Goal: Check status: Check status

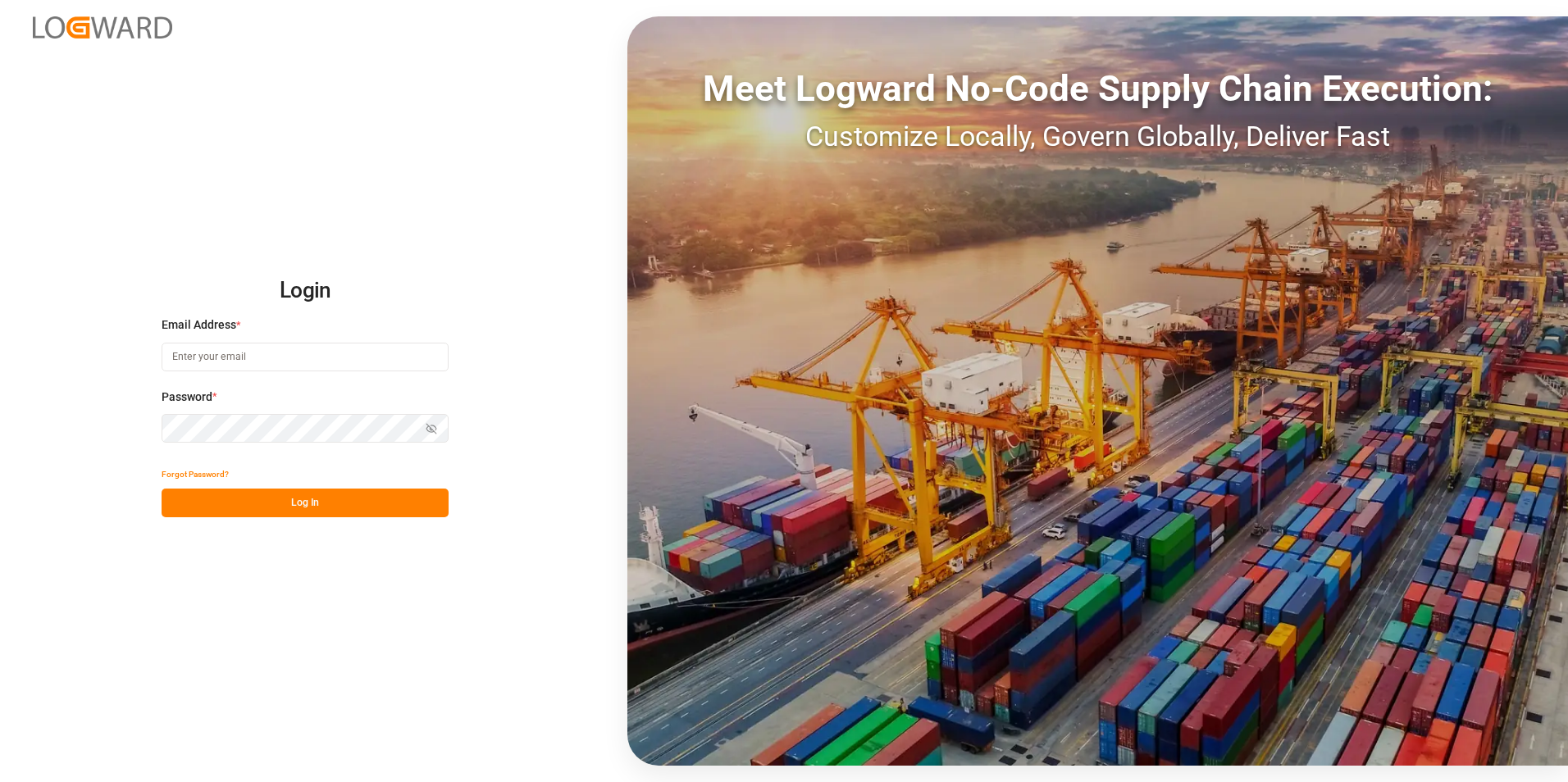
type input "[PERSON_NAME][EMAIL_ADDRESS][DOMAIN_NAME]"
drag, startPoint x: 248, startPoint y: 502, endPoint x: 299, endPoint y: 446, distance: 75.7
click at [254, 498] on button "Log In" at bounding box center [305, 502] width 287 height 28
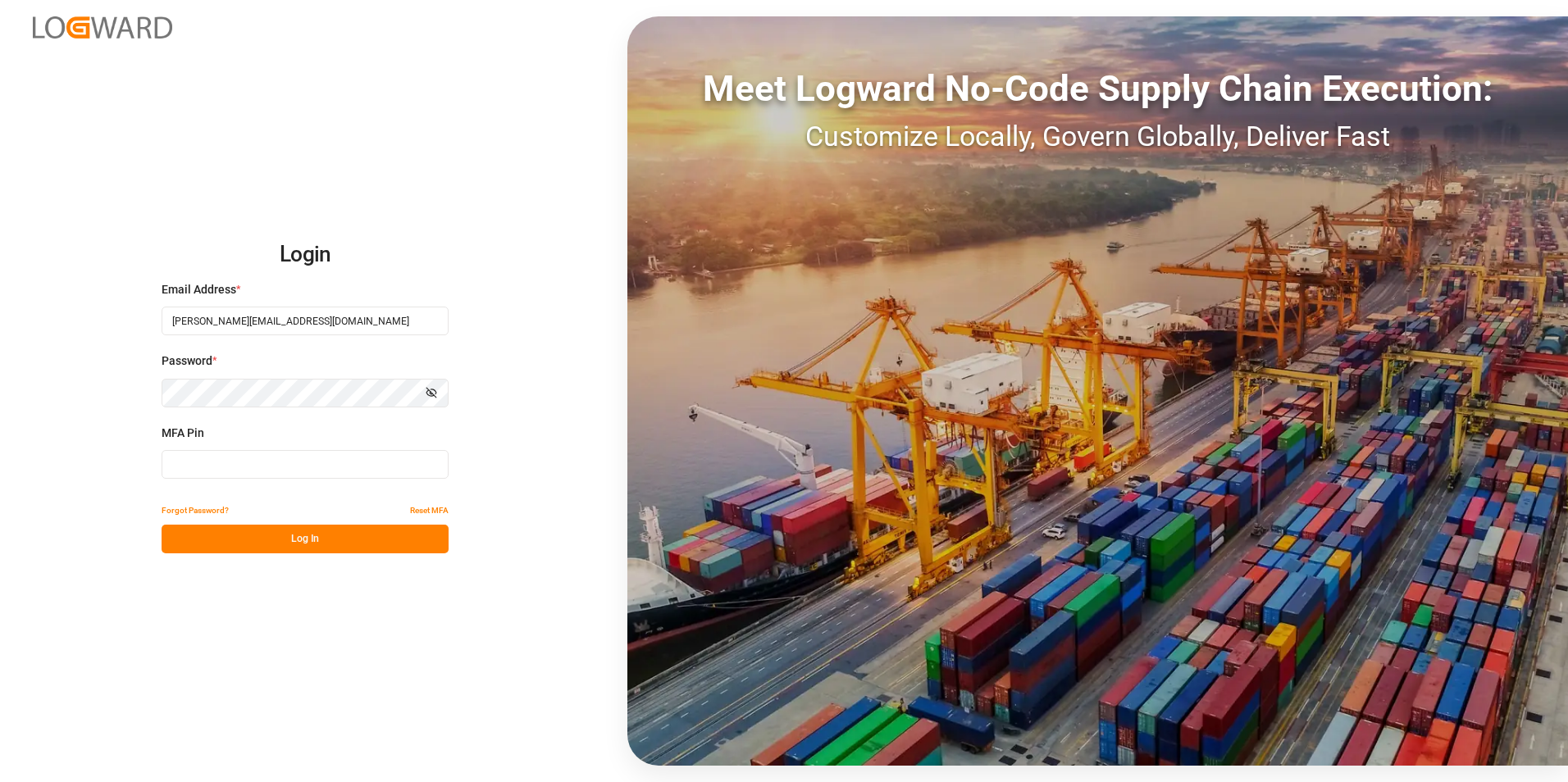
click at [278, 467] on input at bounding box center [305, 464] width 287 height 28
type input "155178"
click at [297, 530] on button "Log In" at bounding box center [305, 538] width 287 height 28
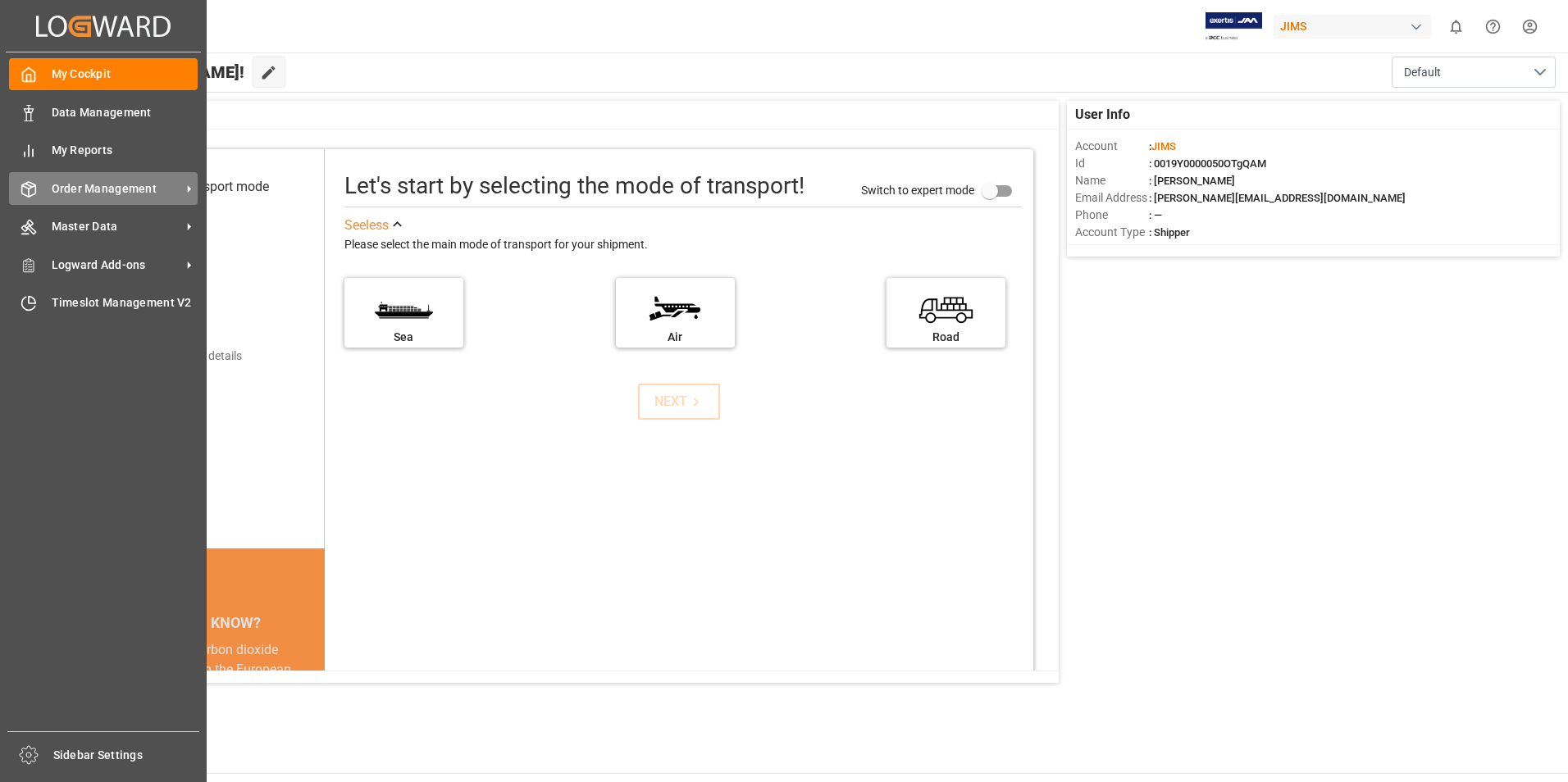
click at [184, 188] on icon at bounding box center [189, 189] width 17 height 17
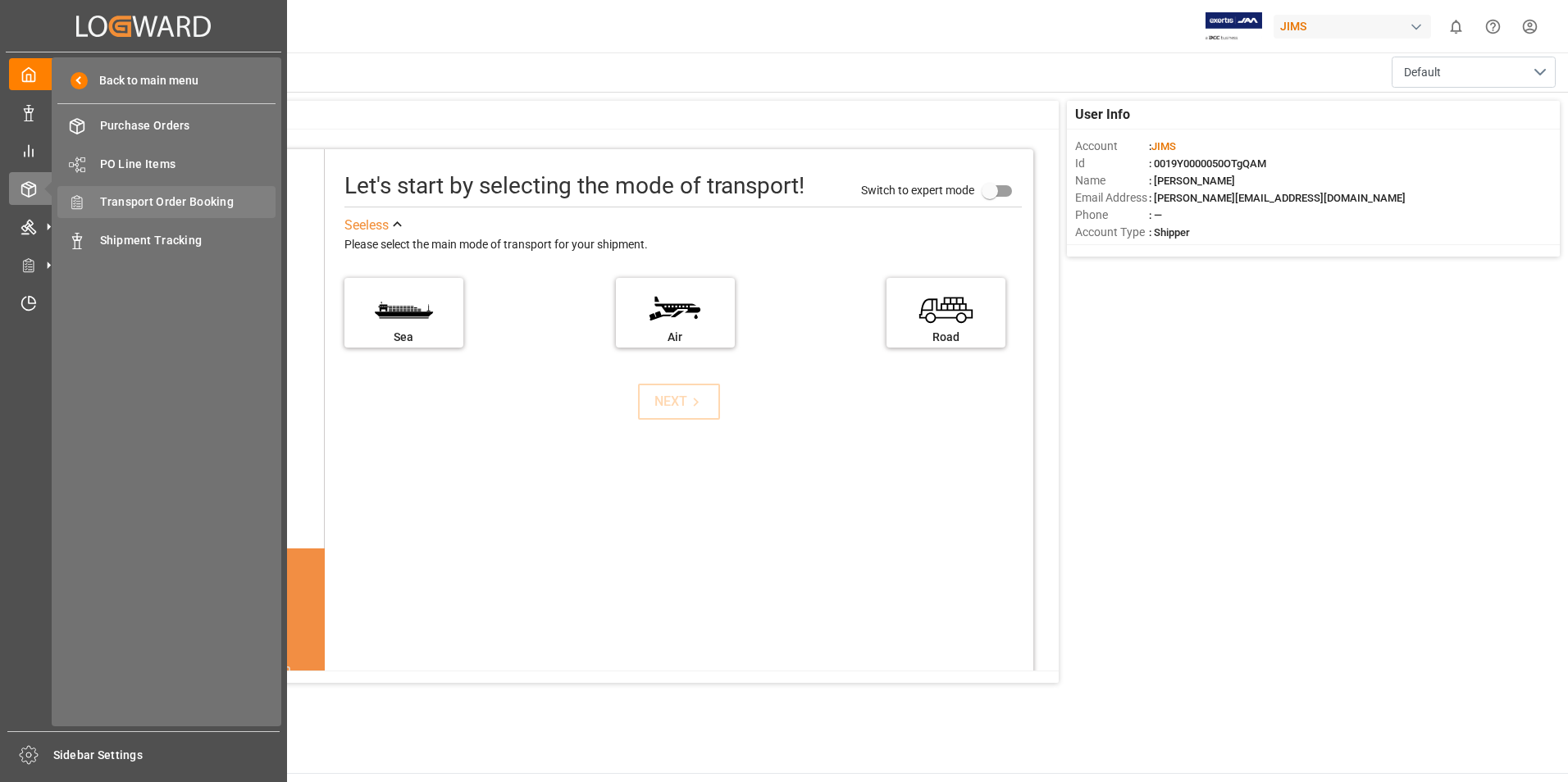
click at [193, 205] on span "Transport Order Booking" at bounding box center [187, 202] width 176 height 17
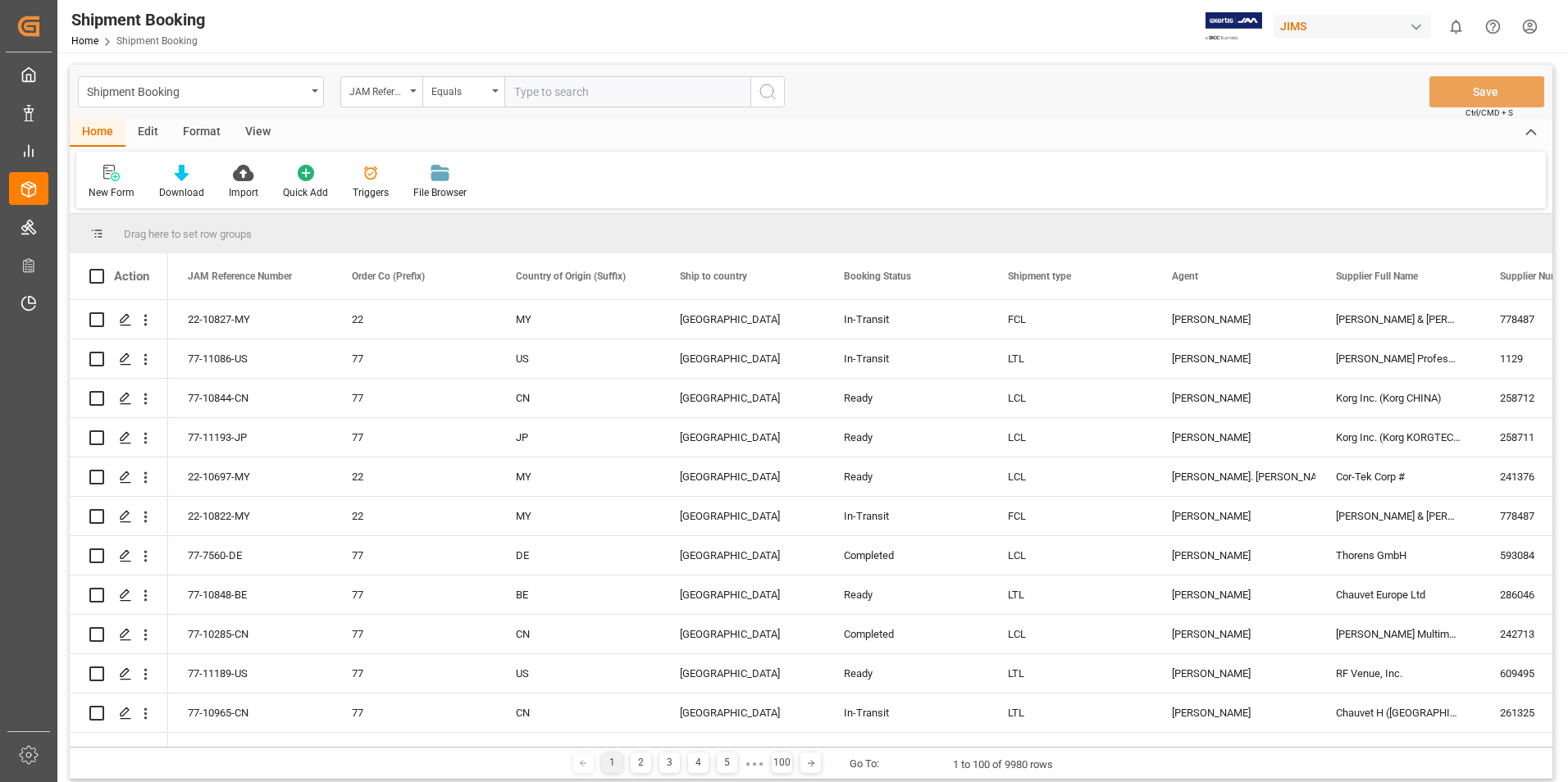
click at [517, 94] on input "text" at bounding box center [628, 92] width 246 height 31
type input "77-10983-us"
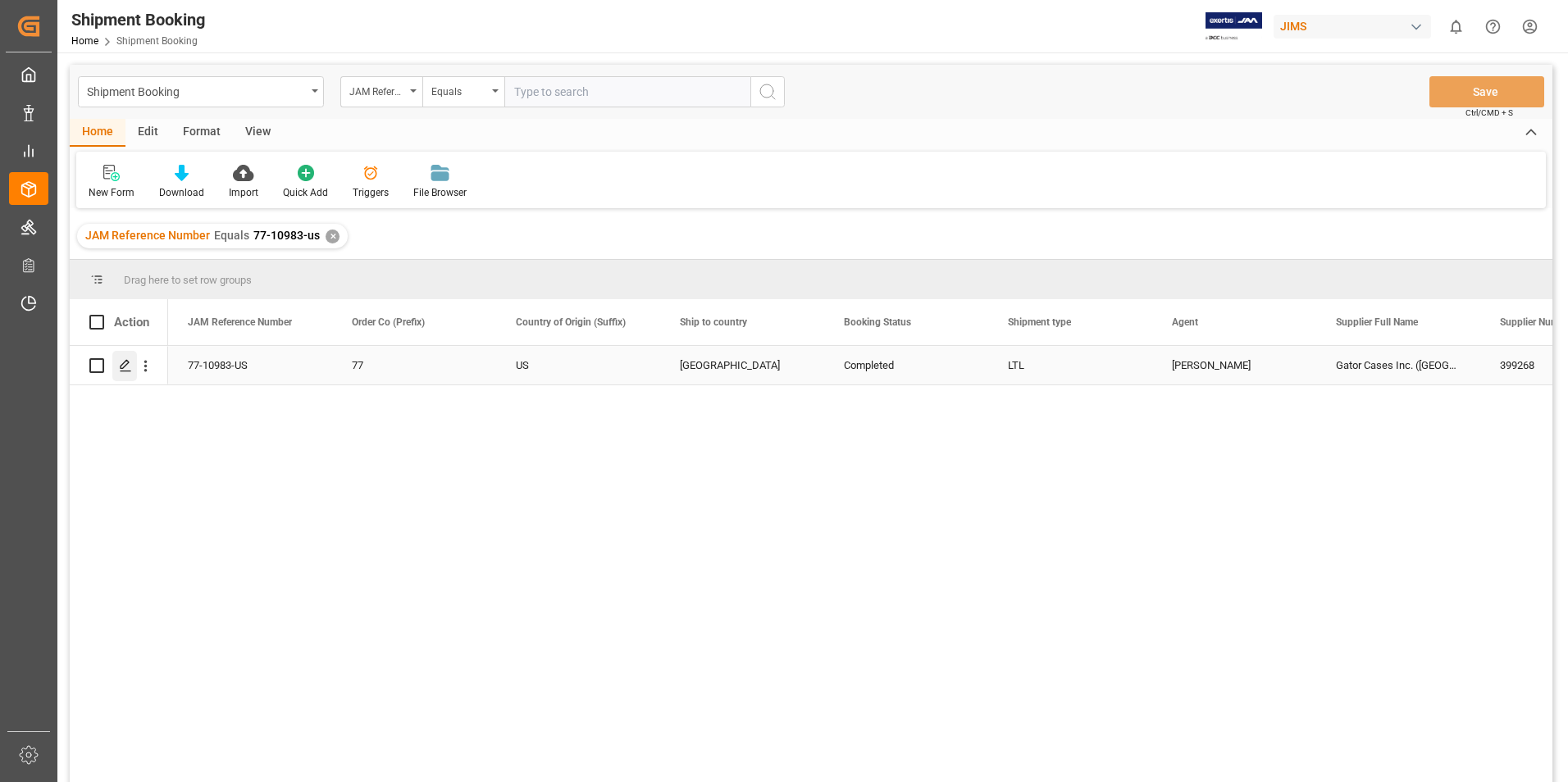
click at [129, 364] on icon "Press SPACE to select this row." at bounding box center [125, 365] width 13 height 13
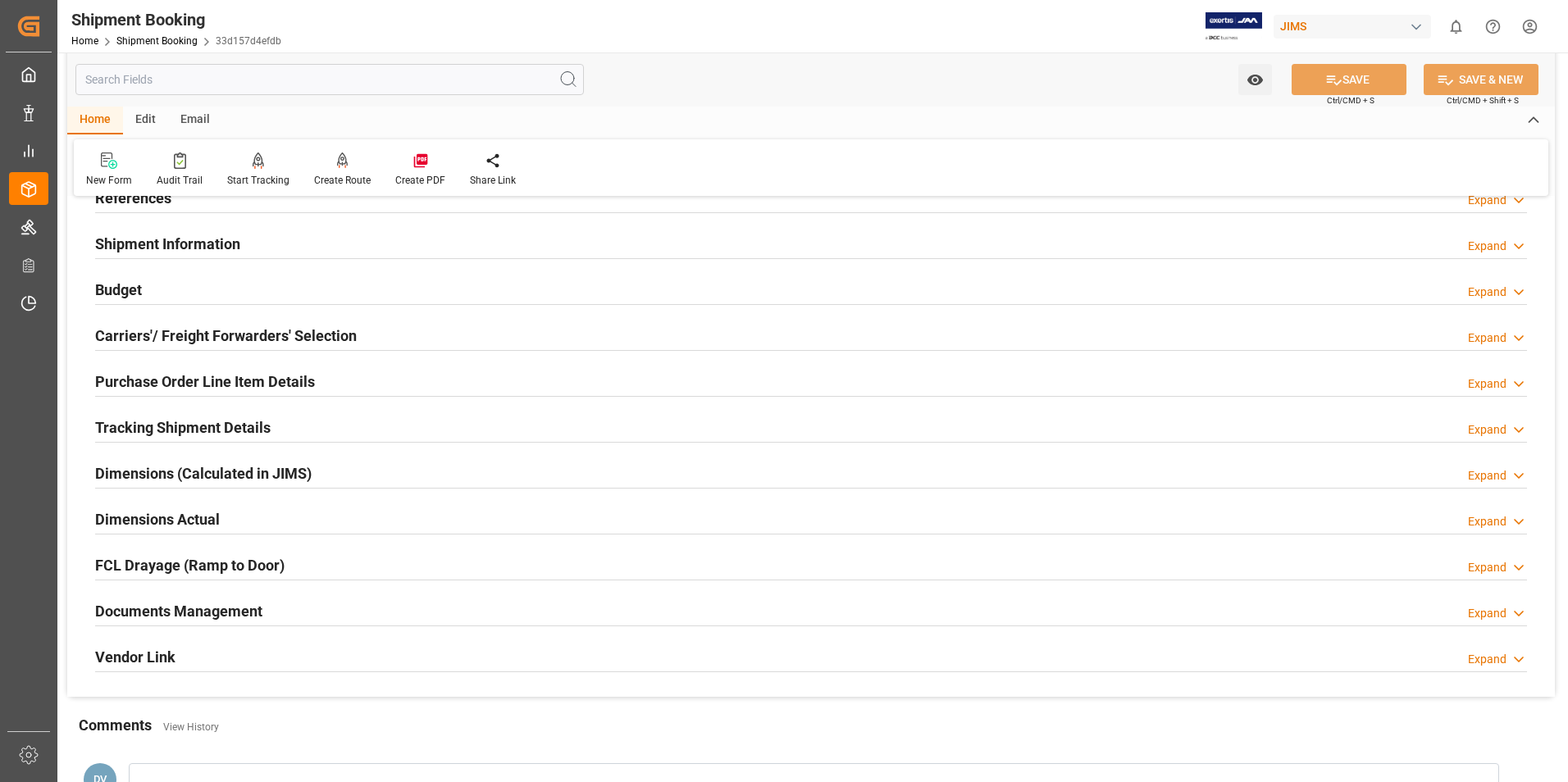
scroll to position [327, 0]
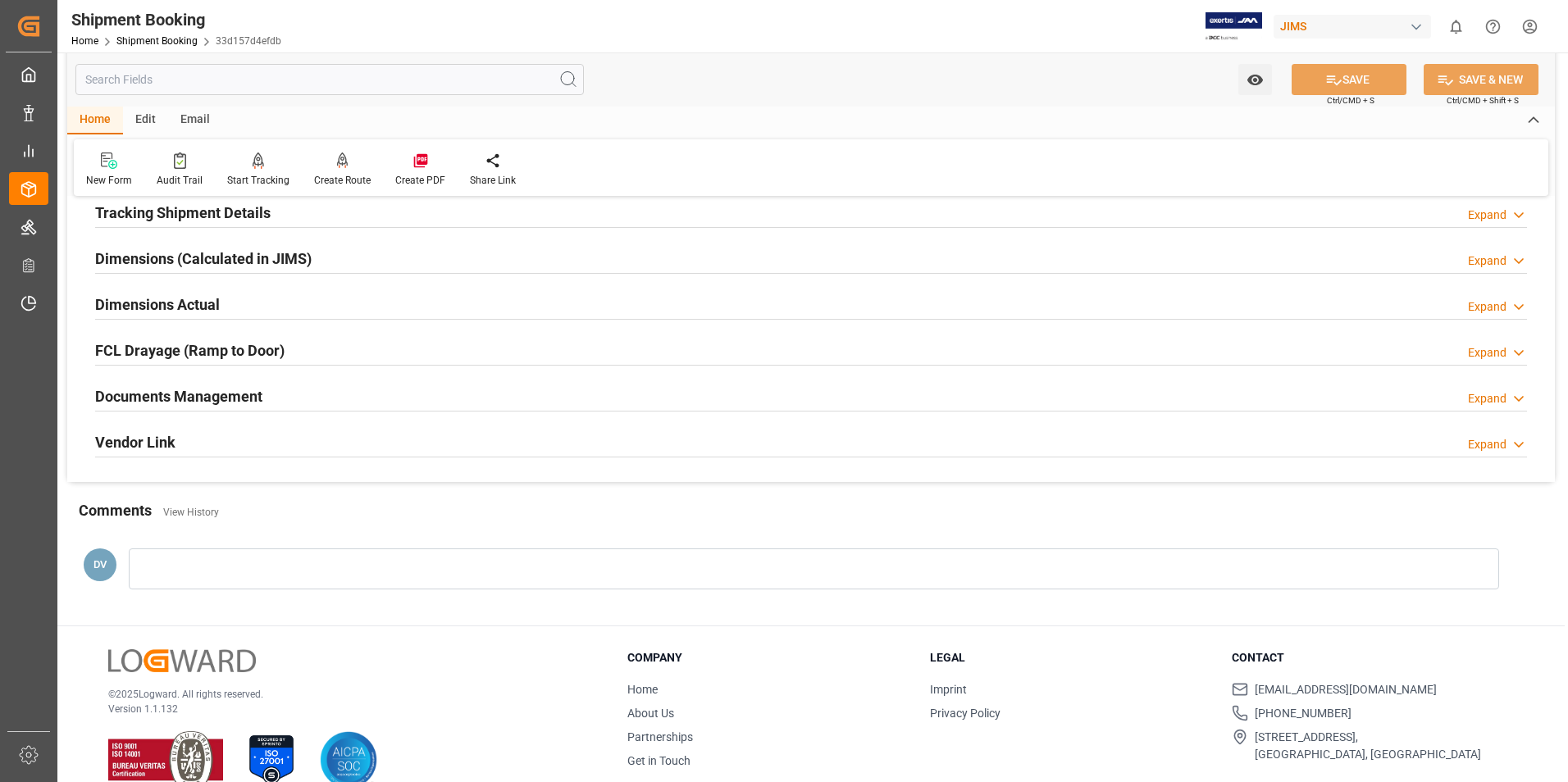
click at [1516, 402] on icon at bounding box center [1518, 399] width 16 height 17
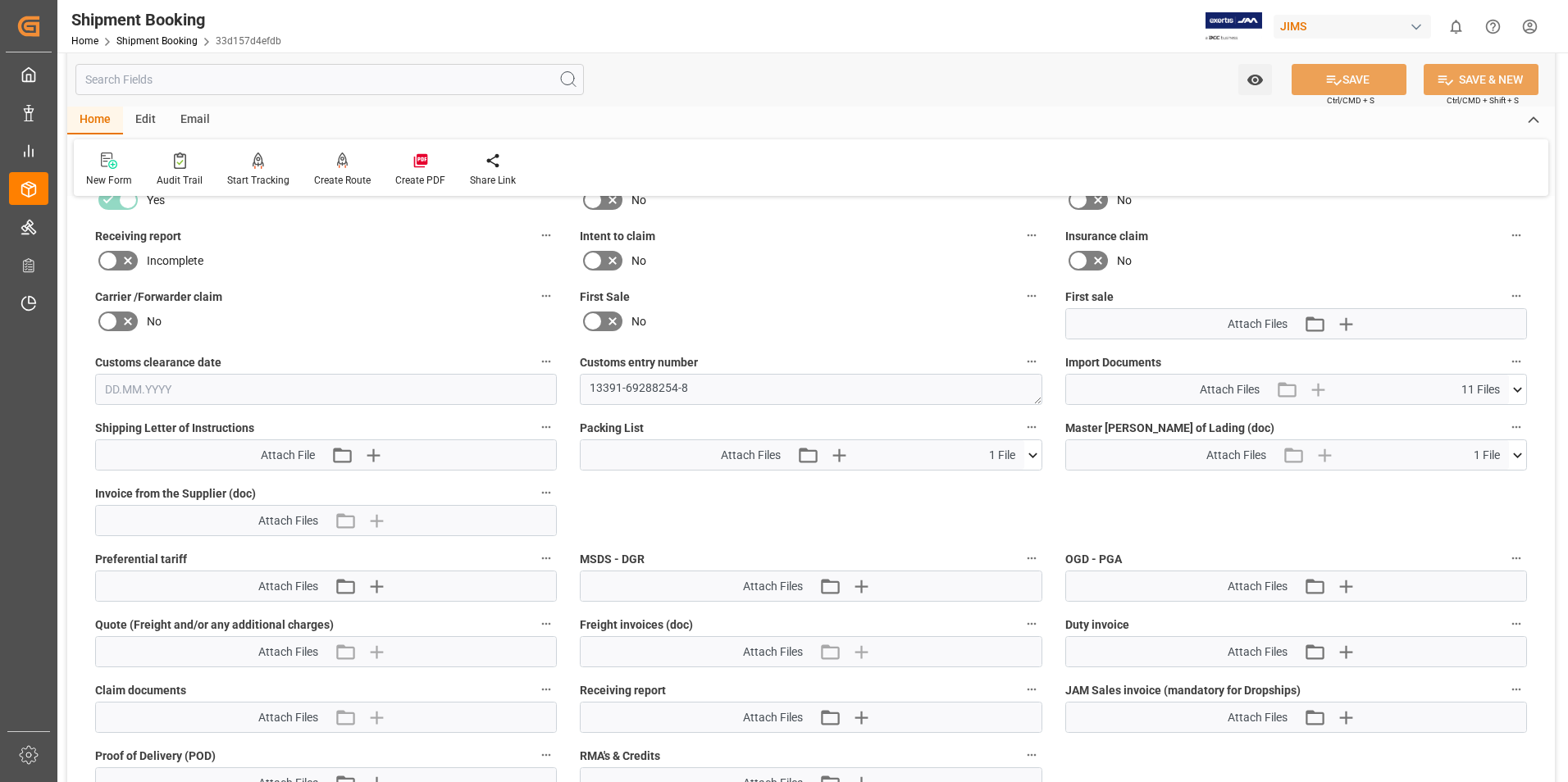
scroll to position [656, 0]
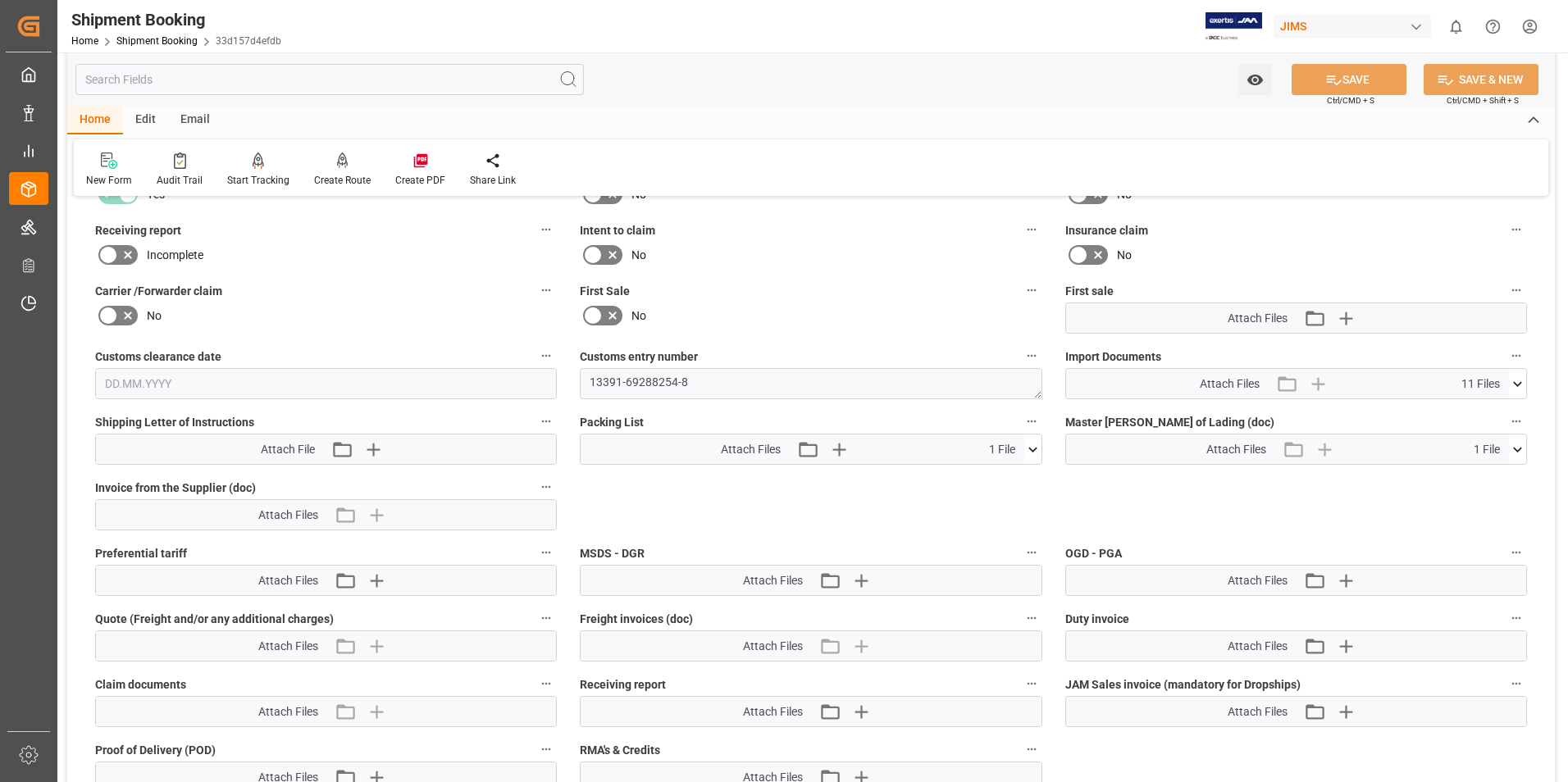
click at [1515, 382] on icon at bounding box center [1517, 383] width 9 height 5
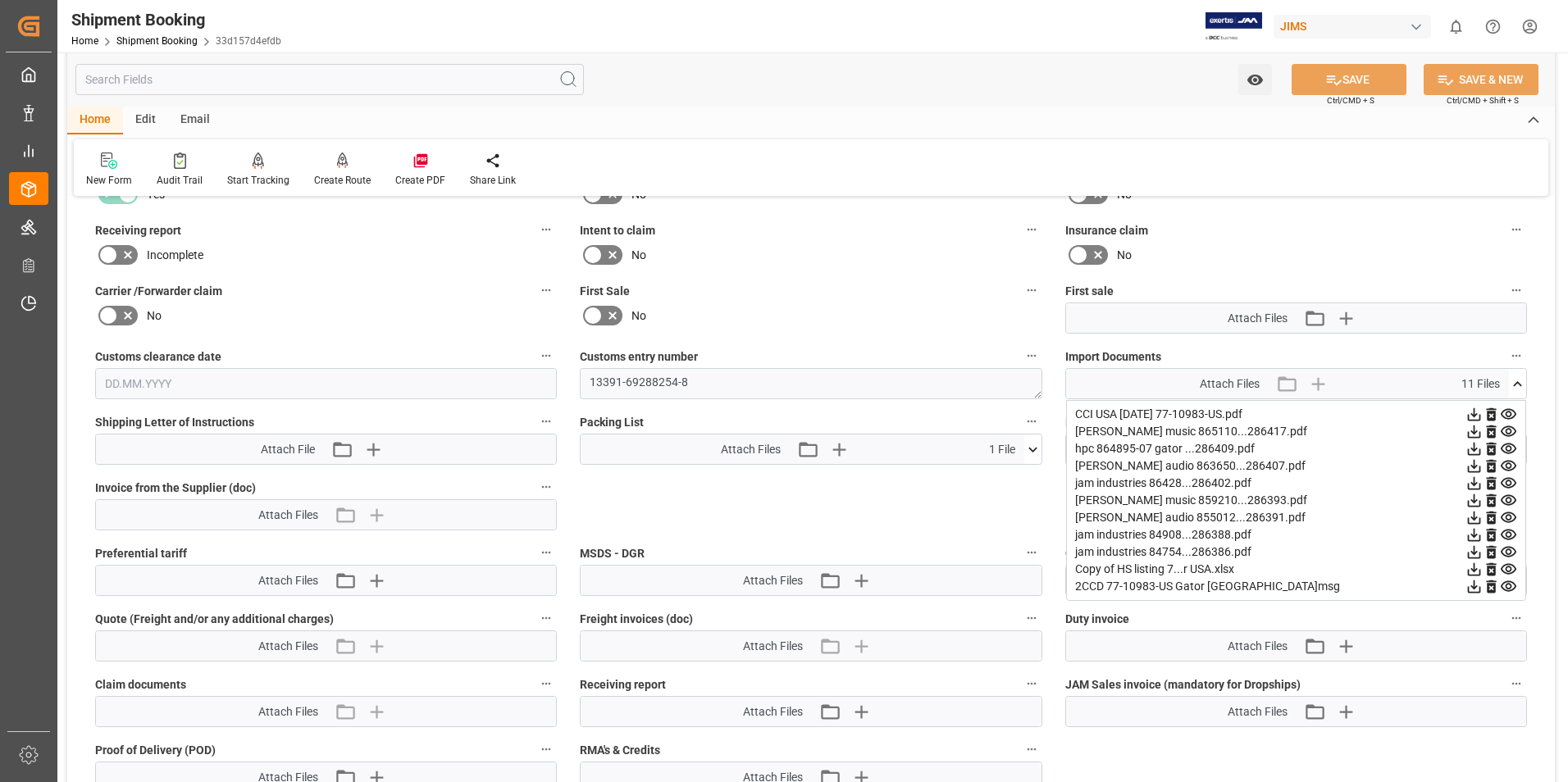
click at [1506, 431] on icon at bounding box center [1508, 431] width 15 height 10
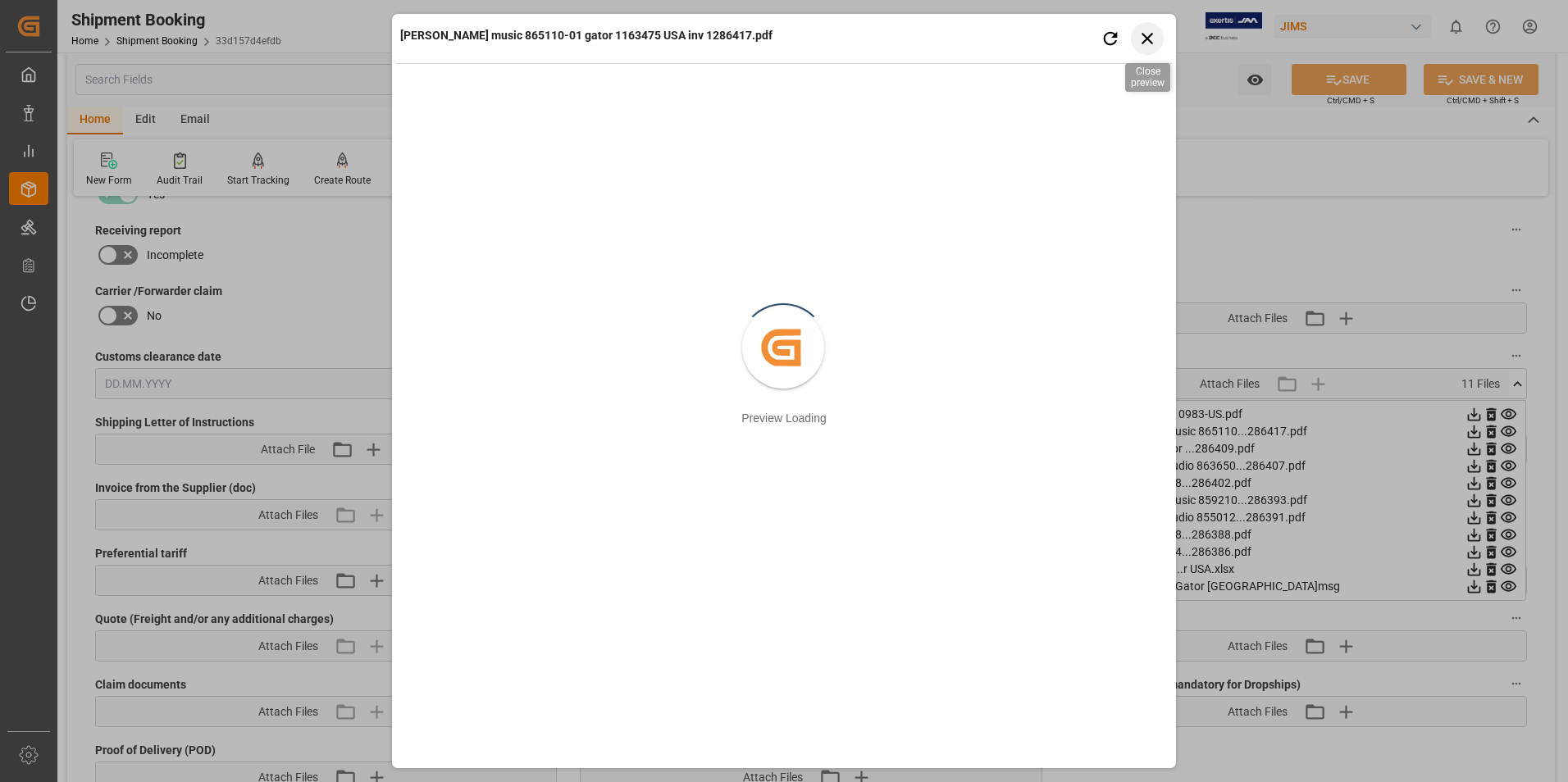
click at [1147, 44] on icon "button" at bounding box center [1148, 38] width 21 height 21
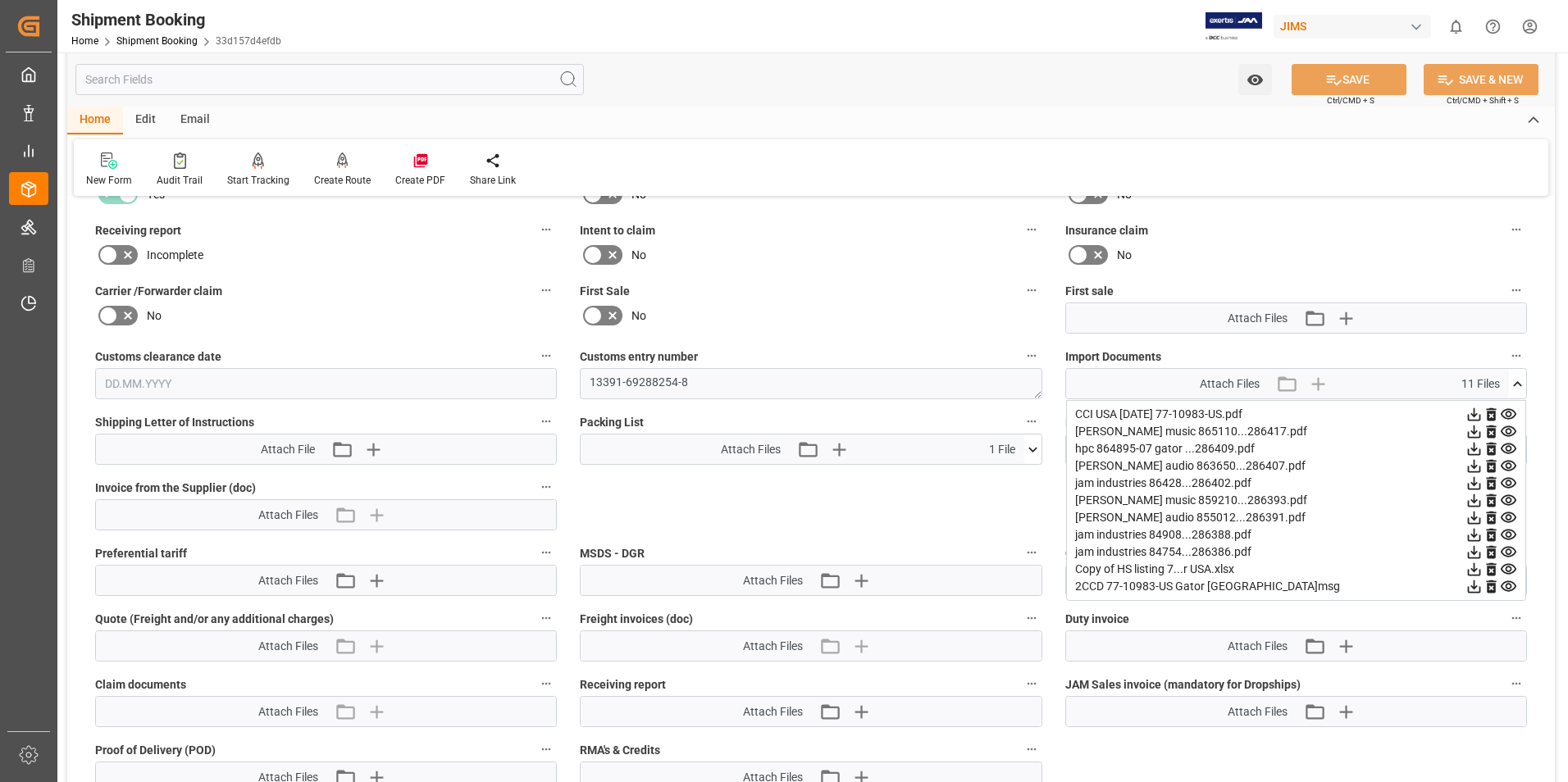
click at [1478, 432] on icon at bounding box center [1473, 431] width 17 height 17
click at [1475, 502] on icon at bounding box center [1473, 500] width 13 height 13
click at [1473, 539] on icon at bounding box center [1473, 535] width 17 height 17
click at [1124, 552] on div "jam industries 84754...286386.pdf" at bounding box center [1295, 552] width 442 height 17
click at [1510, 548] on icon at bounding box center [1508, 552] width 17 height 17
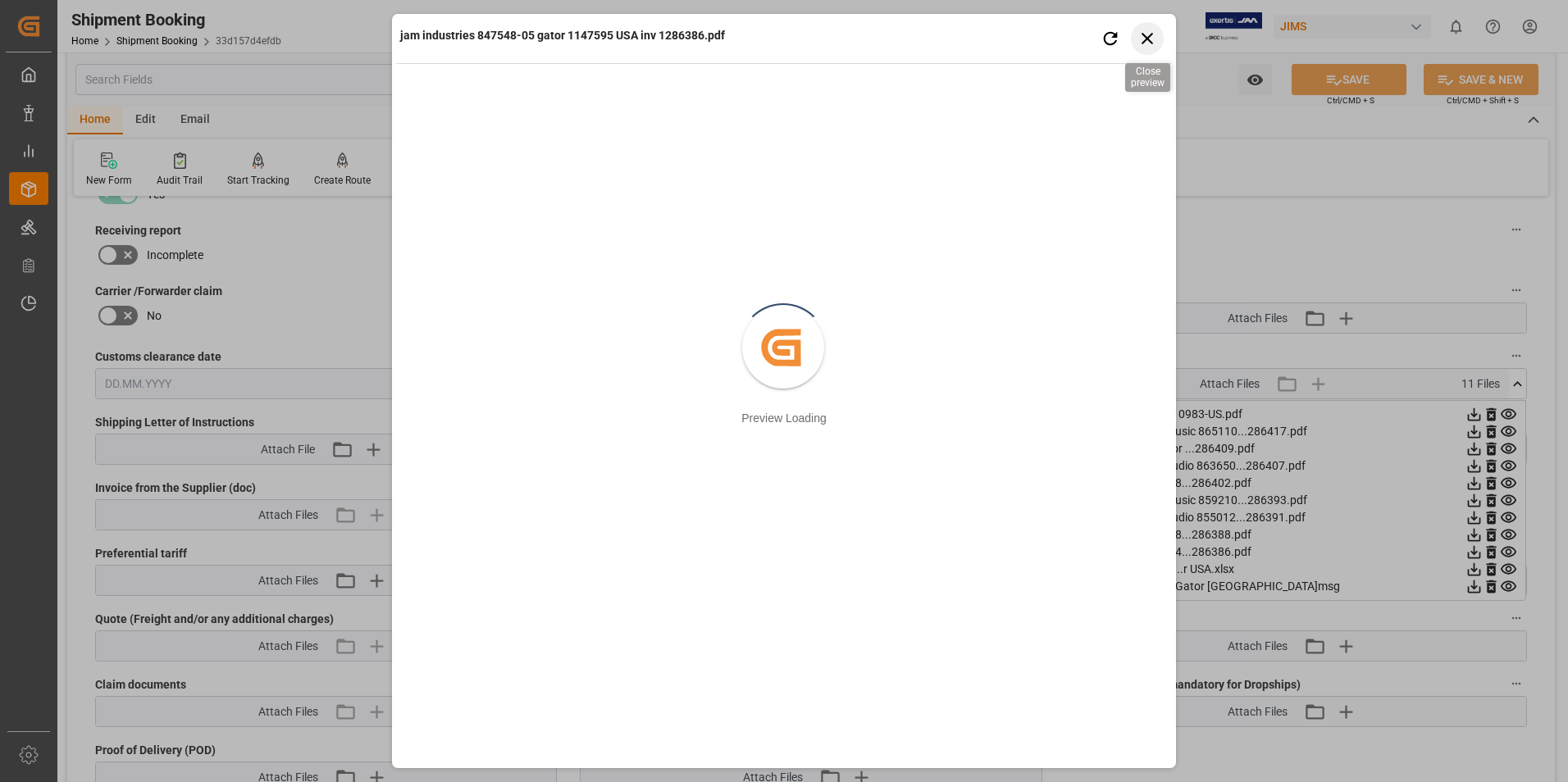
click at [1148, 35] on icon "button" at bounding box center [1148, 38] width 21 height 21
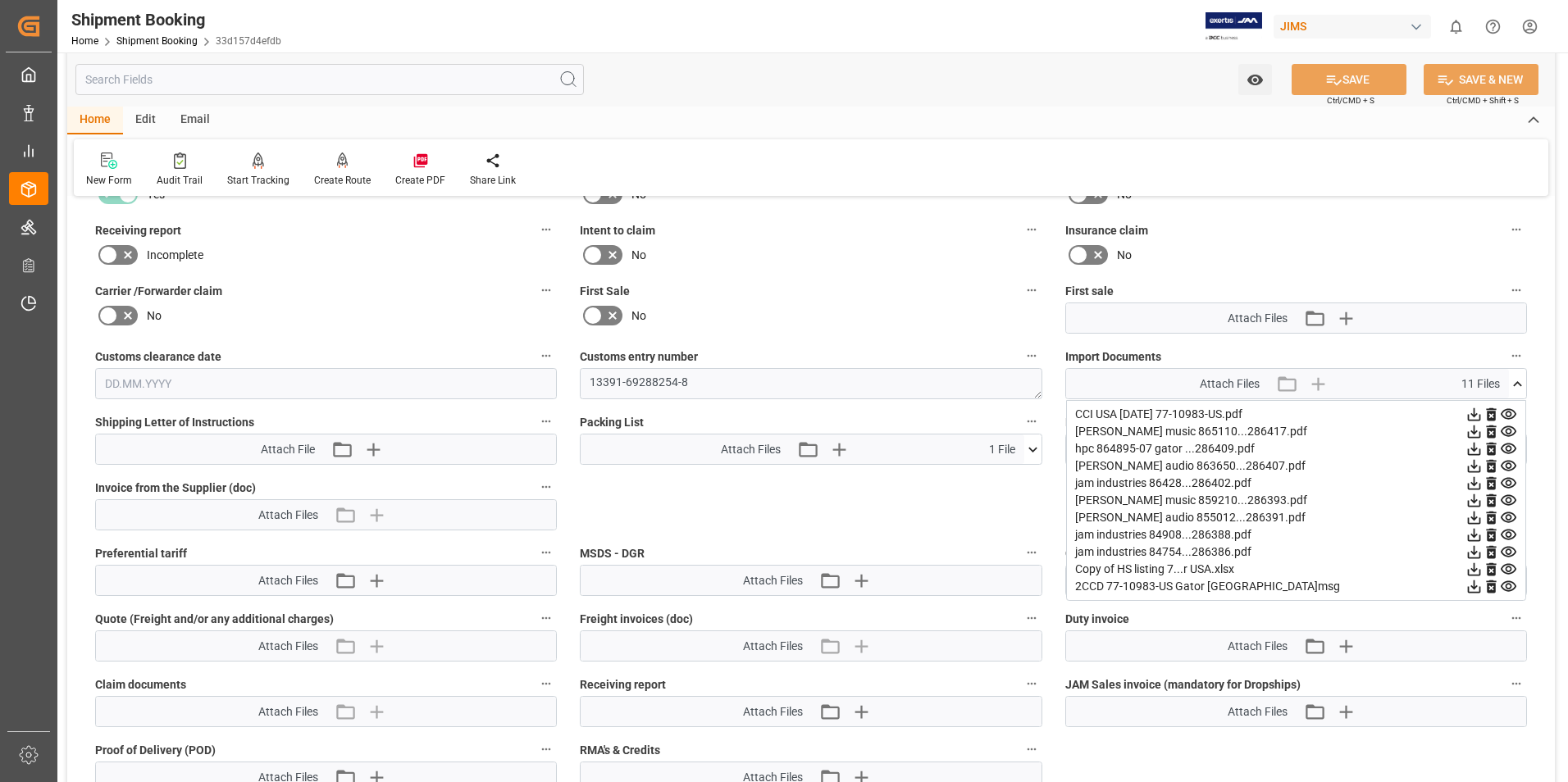
click at [1508, 478] on icon at bounding box center [1508, 483] width 15 height 10
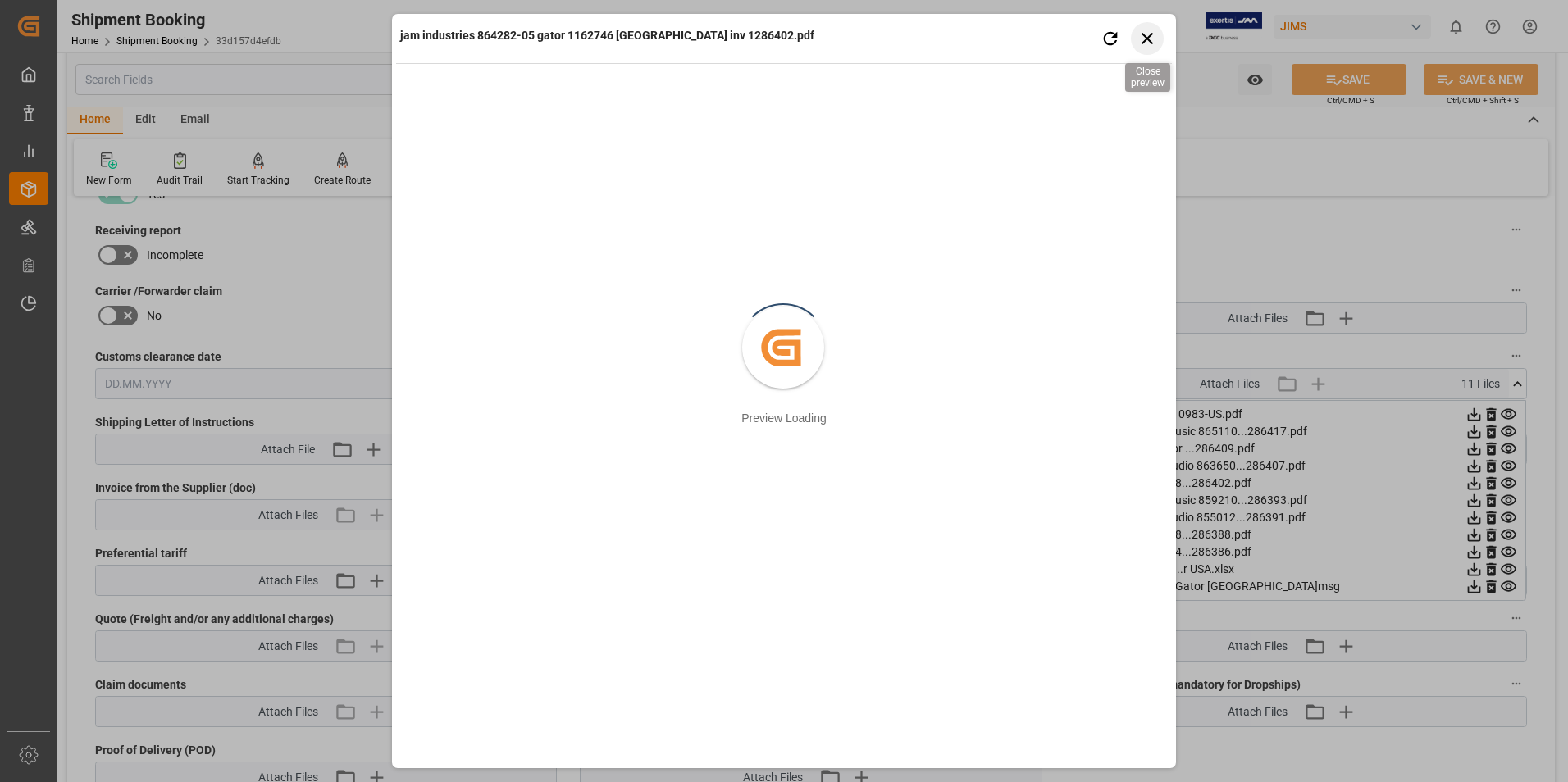
click at [1148, 27] on icon "button" at bounding box center [1148, 38] width 21 height 21
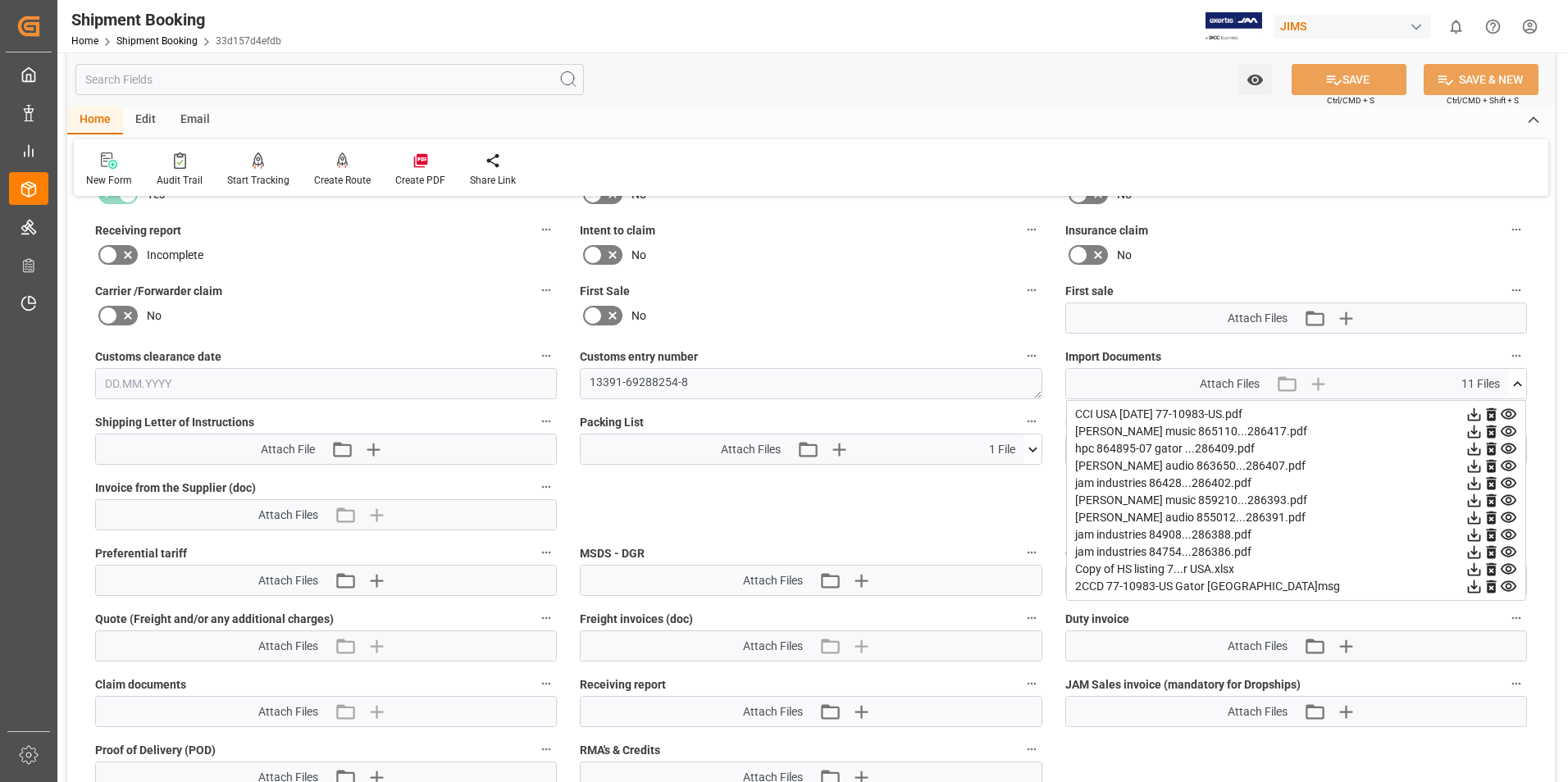
click at [1468, 449] on icon at bounding box center [1473, 449] width 13 height 13
